Goal: Information Seeking & Learning: Check status

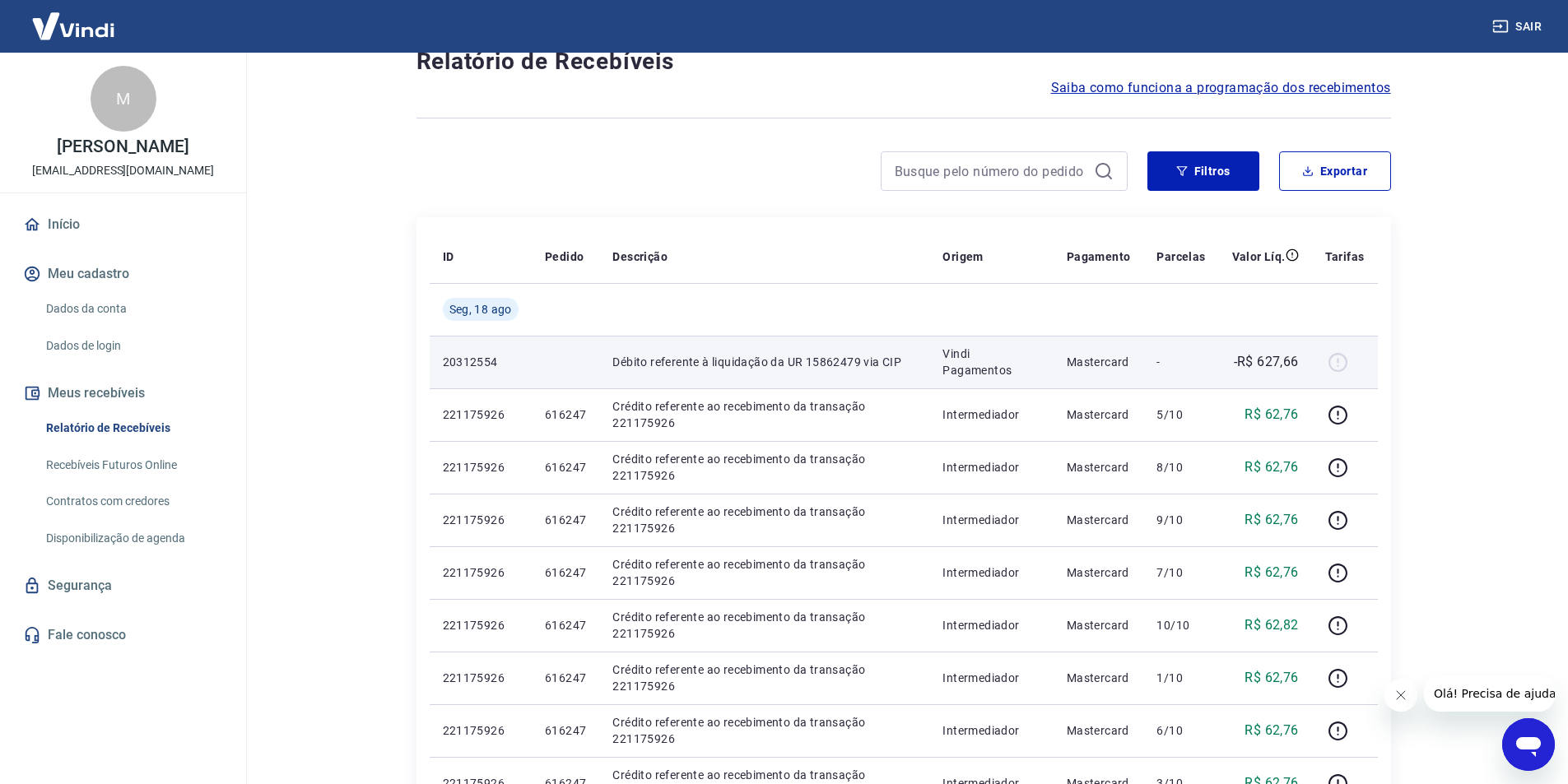
scroll to position [165, 0]
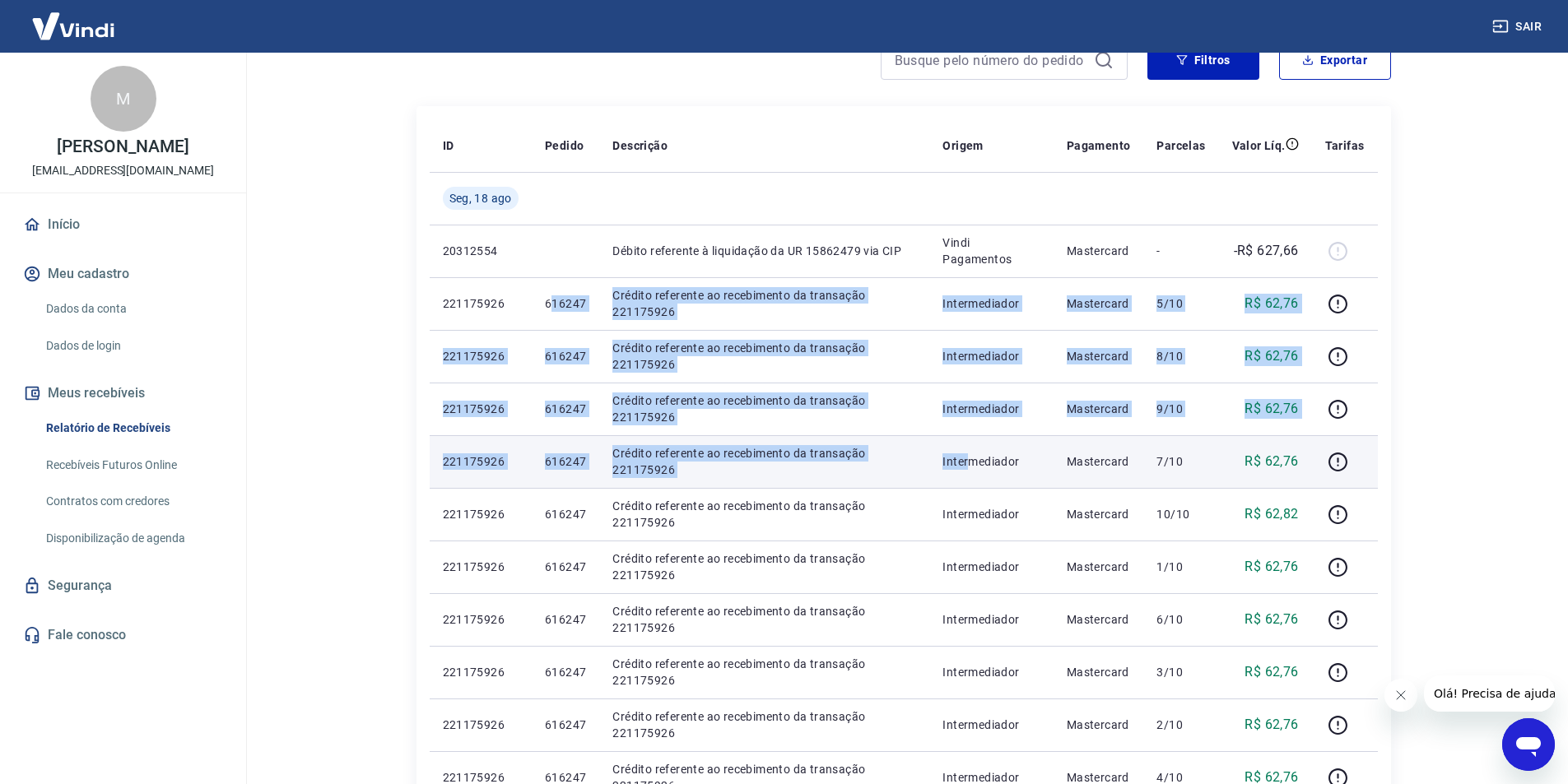
drag, startPoint x: 551, startPoint y: 302, endPoint x: 976, endPoint y: 480, distance: 460.8
click at [976, 480] on tbody "[DATE] 20312554 Débito referente à liquidação da UR 15862479 via CIP Vindi Paga…" at bounding box center [903, 751] width 948 height 1159
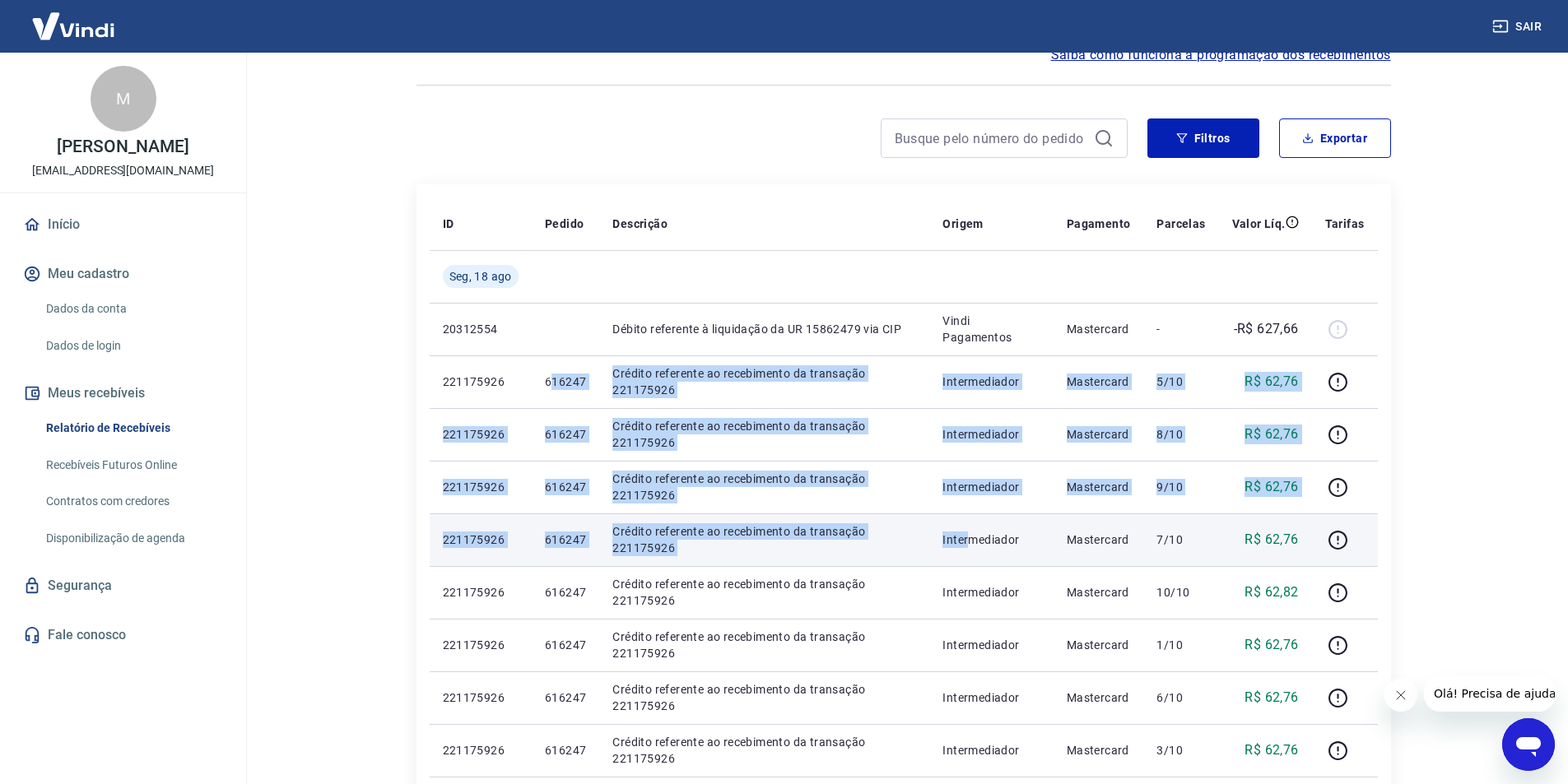
scroll to position [82, 0]
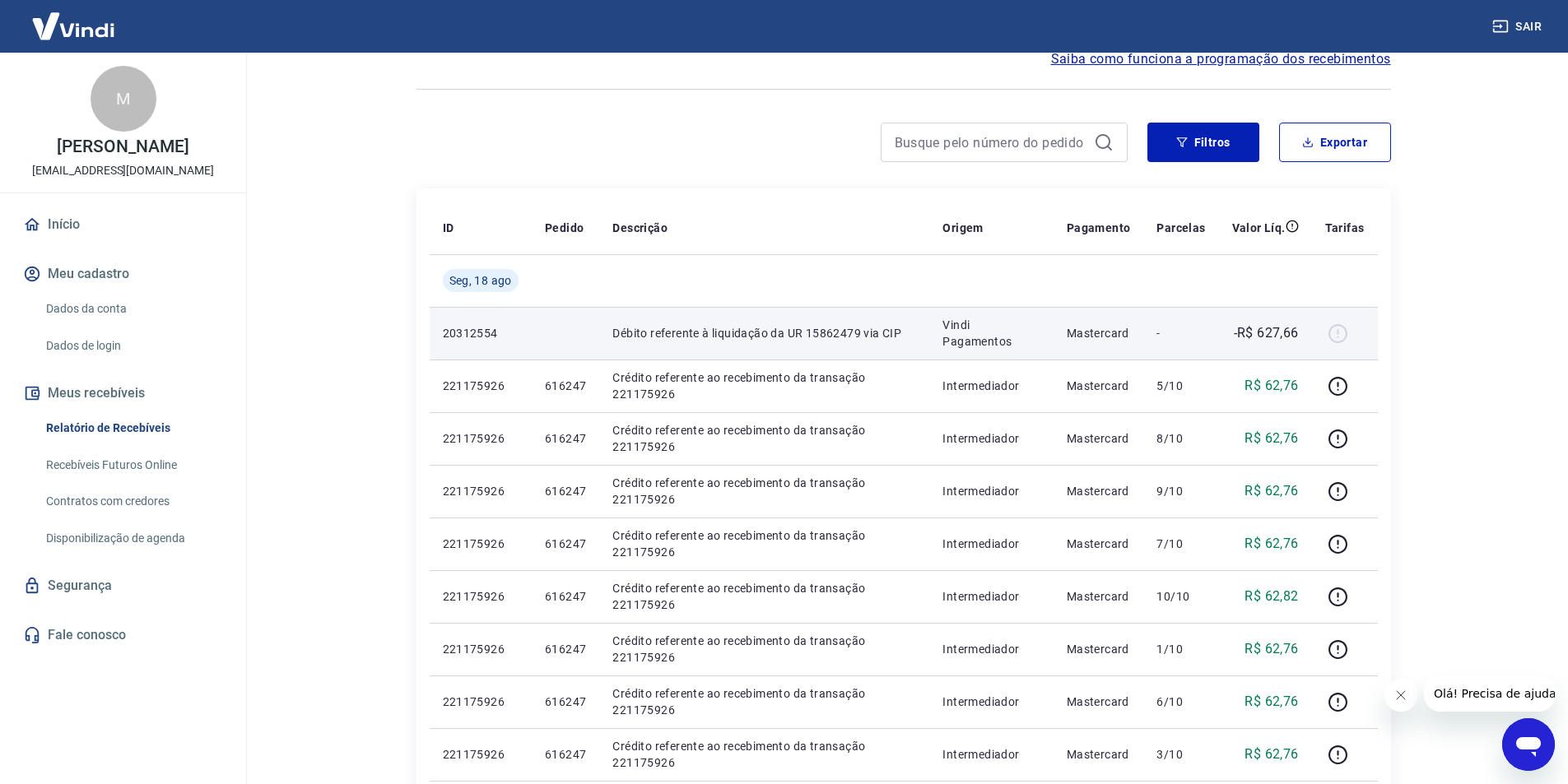
click at [619, 329] on p "Débito referente à liquidação da UR 15862479 via CIP" at bounding box center [764, 333] width 303 height 17
drag, startPoint x: 602, startPoint y: 320, endPoint x: 914, endPoint y: 328, distance: 312.1
click at [914, 328] on td "Débito referente à liquidação da UR 15862479 via CIP" at bounding box center [763, 333] width 330 height 53
click at [788, 337] on p "Débito referente à liquidação da UR 15862479 via CIP" at bounding box center [764, 333] width 303 height 17
drag, startPoint x: 822, startPoint y: 331, endPoint x: 873, endPoint y: 332, distance: 51.0
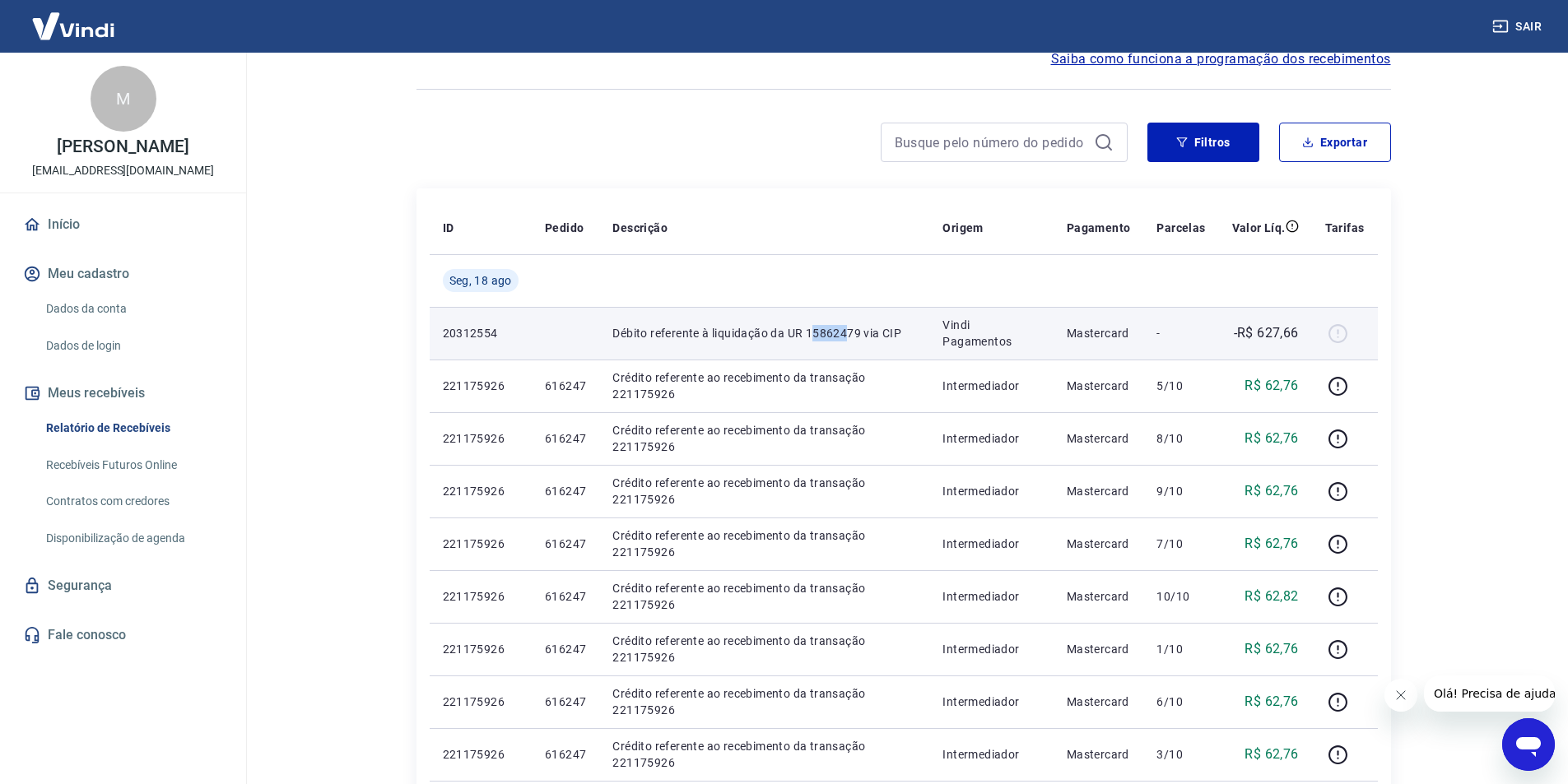
click at [859, 332] on p "Débito referente à liquidação da UR 15862479 via CIP" at bounding box center [764, 333] width 303 height 17
